Goal: Contribute content: Contribute content

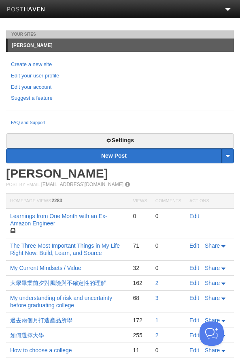
click at [181, 24] on body "Dashboard Logout Post saved × Your Sites [PERSON_NAME] Create a new site Edit y…" at bounding box center [120, 287] width 240 height 574
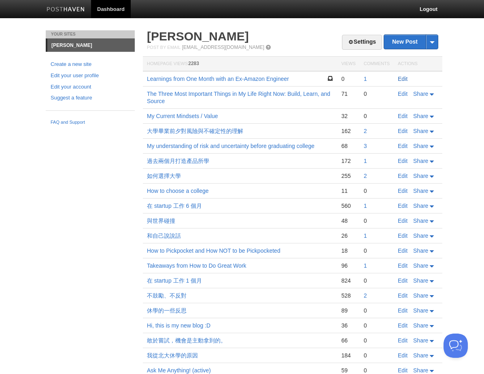
click at [404, 81] on link "Edit" at bounding box center [403, 79] width 10 height 6
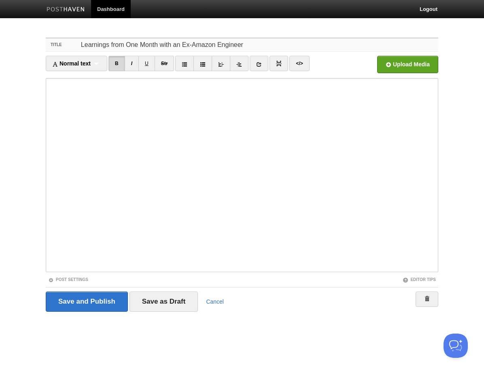
click at [257, 45] on input "Learnings from One Month with an Ex-Amazon Engineer" at bounding box center [259, 44] width 360 height 13
paste input "Learnings from an Ex-Amazon Engineer"
type input "Learnings from an Ex-Amazon Engineer"
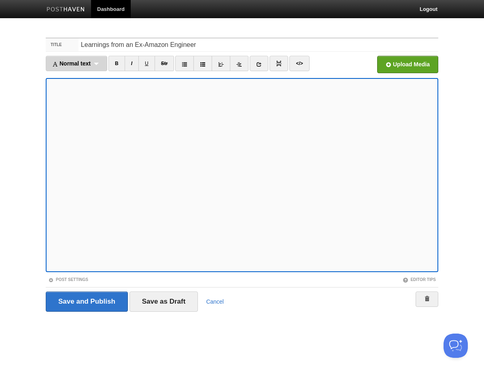
click at [85, 64] on span "Normal text" at bounding box center [71, 63] width 38 height 6
click at [83, 75] on link "Normal text" at bounding box center [76, 78] width 61 height 12
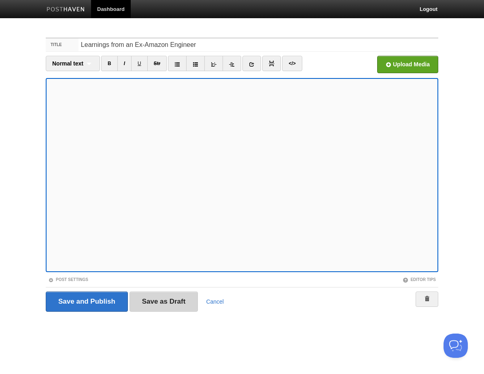
click at [160, 301] on input "Save as Draft" at bounding box center [164, 302] width 69 height 20
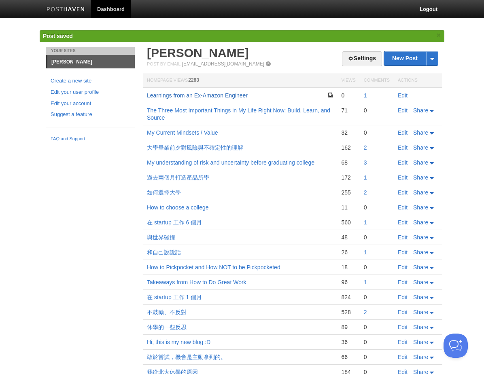
click at [213, 99] on link "Learnings from an Ex-Amazon Engineer" at bounding box center [197, 95] width 101 height 6
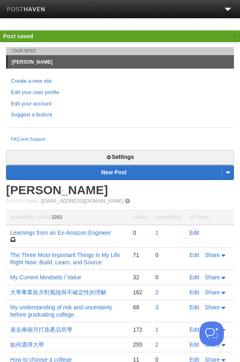
click at [194, 233] on link "Edit" at bounding box center [194, 232] width 10 height 6
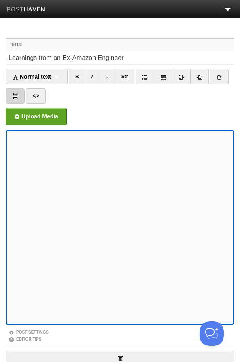
click at [11, 94] on link at bounding box center [15, 95] width 19 height 15
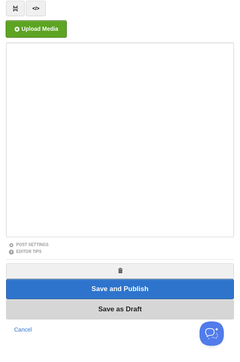
click at [103, 312] on input "Save as Draft" at bounding box center [120, 309] width 228 height 20
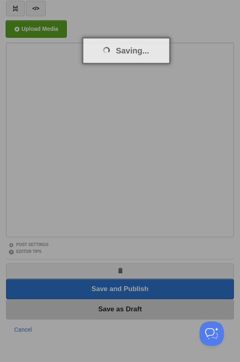
scroll to position [30, 0]
